Goal: Find specific page/section: Find specific page/section

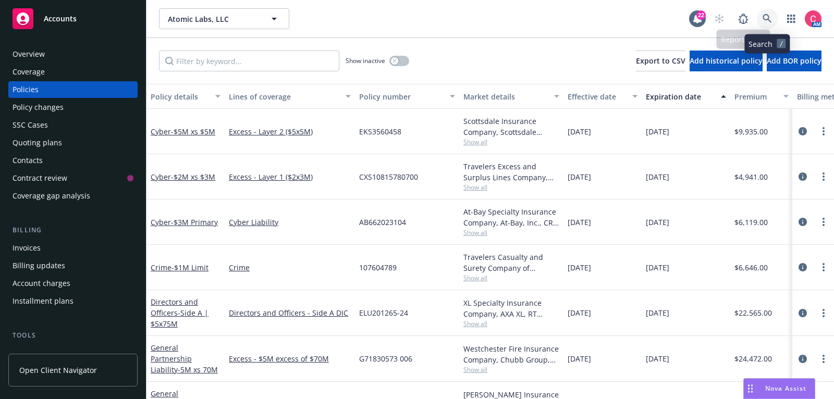
click at [774, 19] on link at bounding box center [767, 18] width 21 height 21
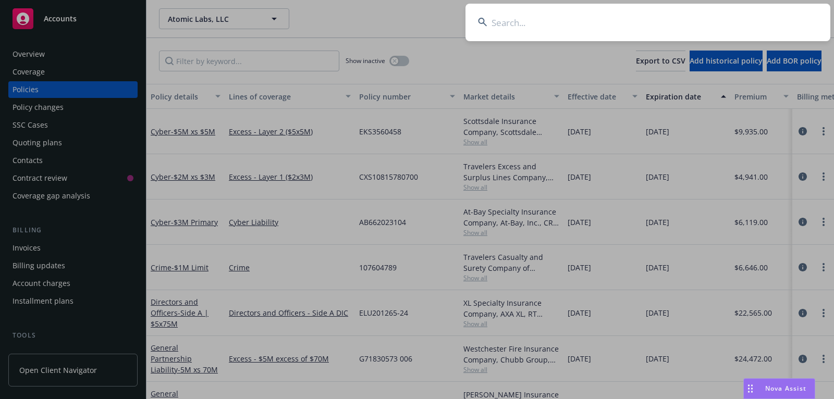
type input "Andrenam"
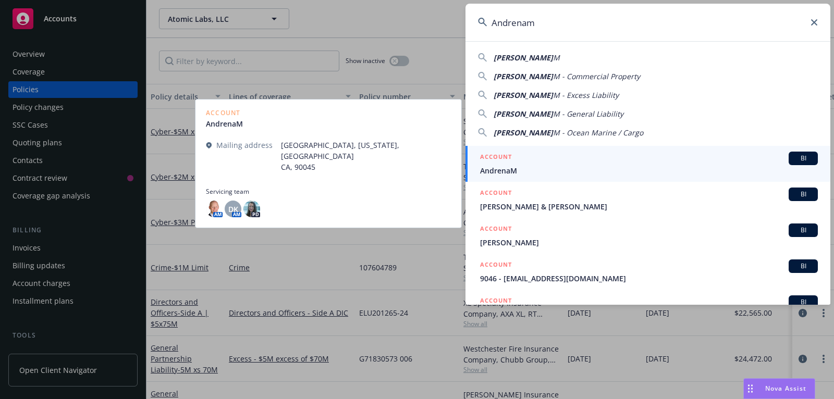
click at [539, 167] on span "AndrenaM" at bounding box center [649, 170] width 338 height 11
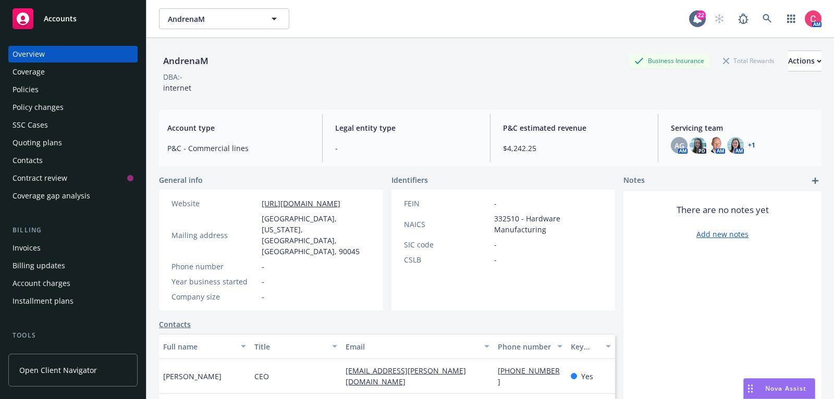
scroll to position [1, 0]
click at [108, 91] on div "Policies" at bounding box center [73, 89] width 121 height 17
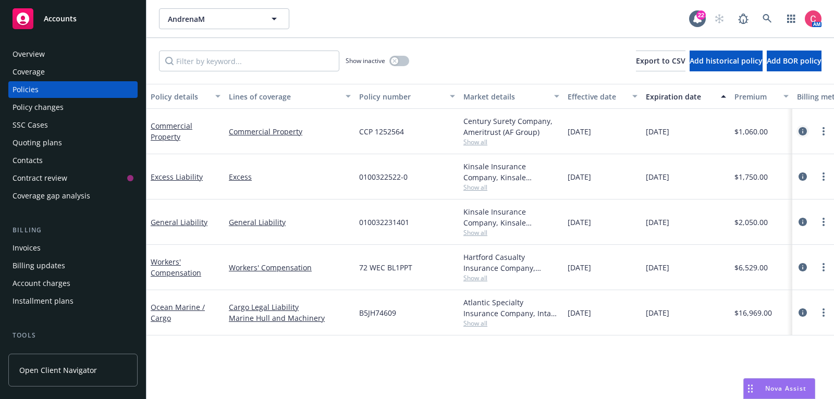
click at [806, 129] on icon "circleInformation" at bounding box center [803, 131] width 8 height 8
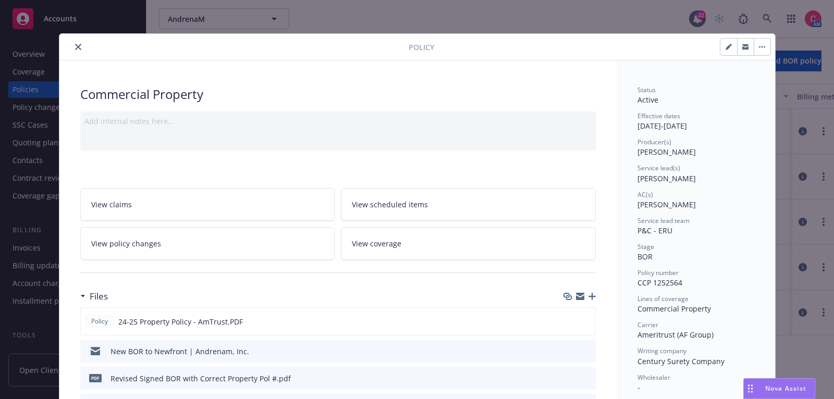
click at [727, 44] on icon "button" at bounding box center [729, 47] width 6 height 6
select select "BOR"
select select "12"
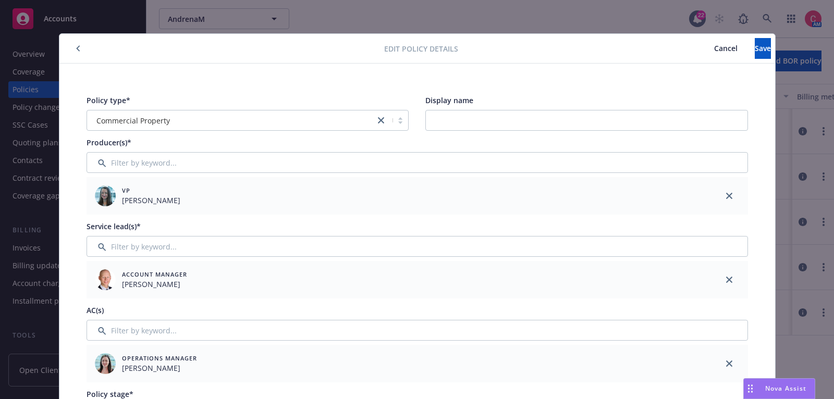
click at [714, 43] on span "Cancel" at bounding box center [725, 48] width 23 height 10
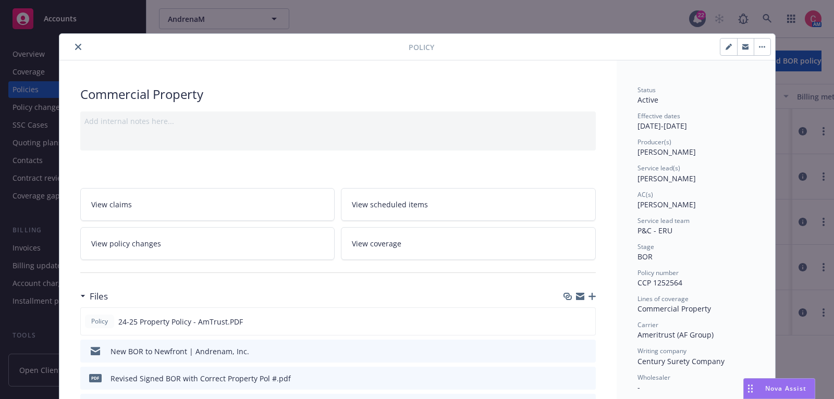
click at [77, 47] on icon "close" at bounding box center [78, 47] width 6 height 6
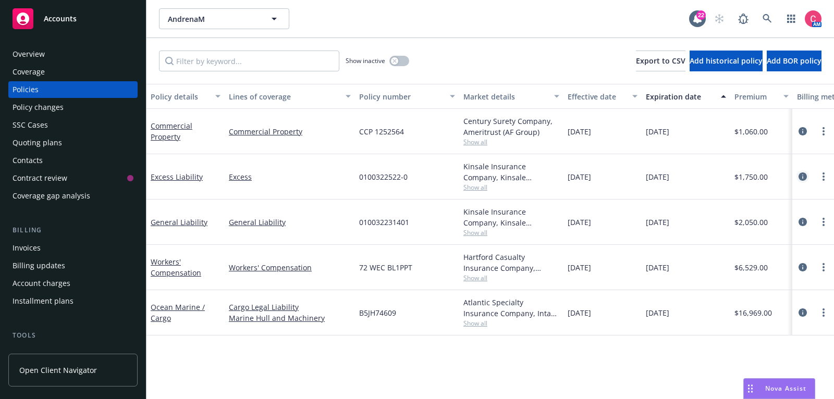
click at [803, 179] on icon "circleInformation" at bounding box center [803, 177] width 8 height 8
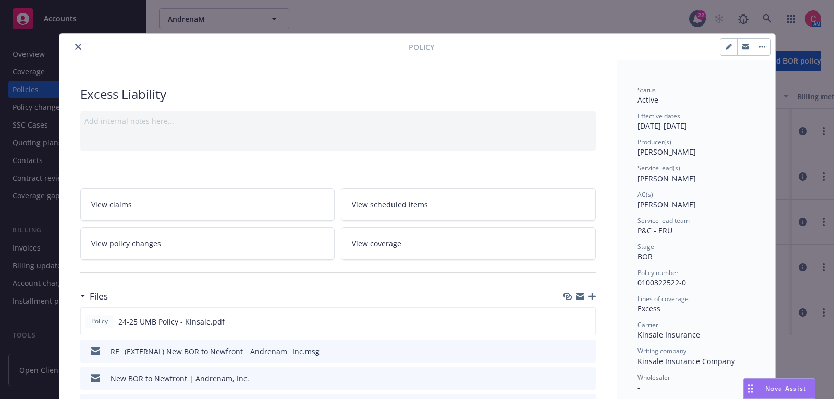
click at [81, 46] on button "close" at bounding box center [78, 47] width 13 height 13
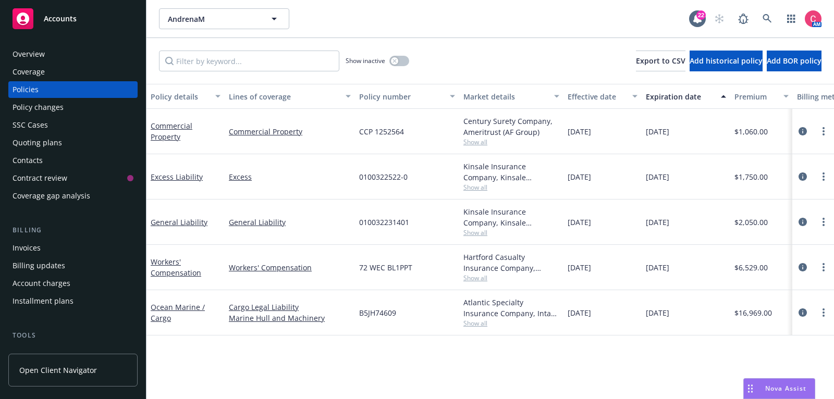
click at [391, 221] on span "010032231401" at bounding box center [384, 222] width 50 height 11
copy span "010032231401"
click at [391, 221] on span "010032231401" at bounding box center [384, 222] width 50 height 11
click at [803, 221] on icon "circleInformation" at bounding box center [803, 222] width 8 height 8
